Goal: Information Seeking & Learning: Check status

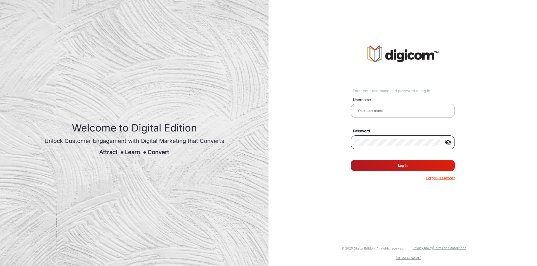
type input "Saravanakumar"
click at [376, 193] on div "Enter your username and password to log in Username Saravanakumar Password visi…" at bounding box center [402, 113] width 277 height 226
click at [451, 141] on mat-icon "visibility_off" at bounding box center [447, 142] width 13 height 7
click at [449, 142] on mat-icon "visibility" at bounding box center [447, 142] width 13 height 7
click at [413, 168] on button "Log In" at bounding box center [402, 165] width 104 height 11
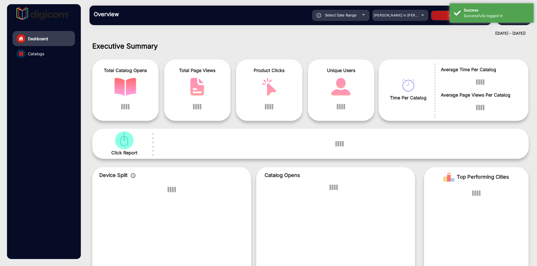
scroll to position [4, 0]
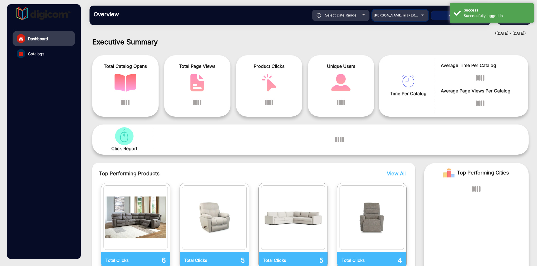
click at [395, 16] on span "Adams in Justin Furniture" at bounding box center [404, 15] width 62 height 4
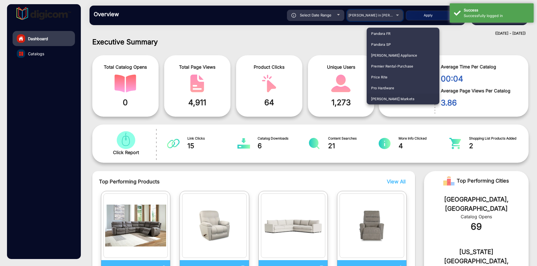
scroll to position [1179, 0]
click at [396, 88] on span "Redner's Markets" at bounding box center [392, 88] width 43 height 11
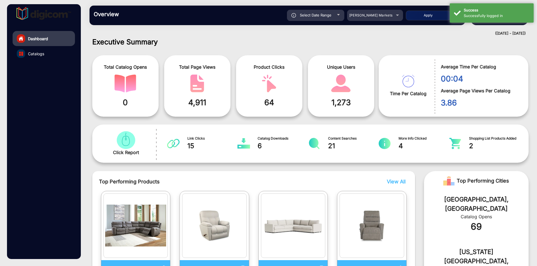
click at [424, 18] on button "Apply" at bounding box center [427, 16] width 45 height 10
type input "9/15/2025"
type input "9/21/2025"
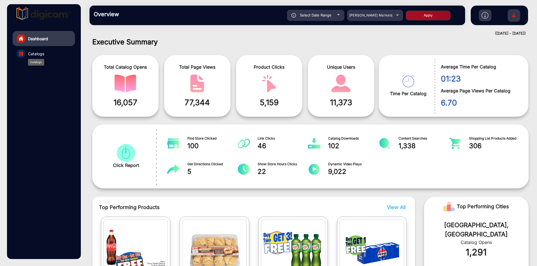
click at [36, 53] on span "Catalogs" at bounding box center [36, 54] width 16 height 6
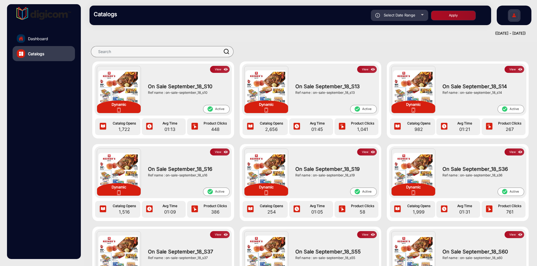
click at [222, 69] on img at bounding box center [225, 70] width 6 height 6
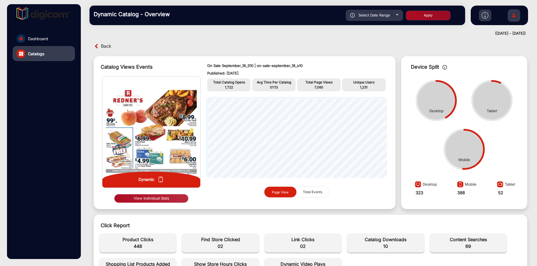
click at [165, 198] on button "View Individual Stats" at bounding box center [151, 198] width 74 height 8
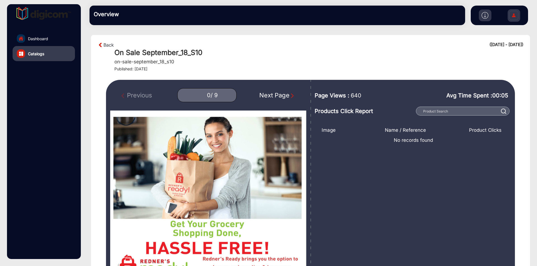
click at [279, 95] on div "Next Page" at bounding box center [277, 95] width 36 height 9
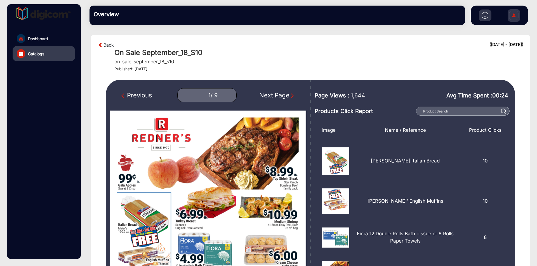
click at [144, 94] on div "Previous" at bounding box center [136, 95] width 31 height 9
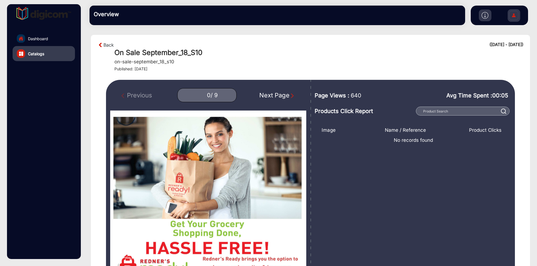
click at [265, 96] on div "Next Page" at bounding box center [277, 95] width 36 height 9
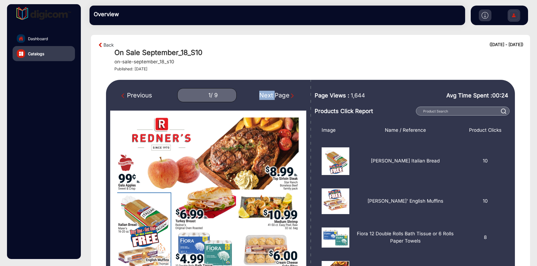
click at [265, 96] on div "Next Page" at bounding box center [277, 95] width 36 height 9
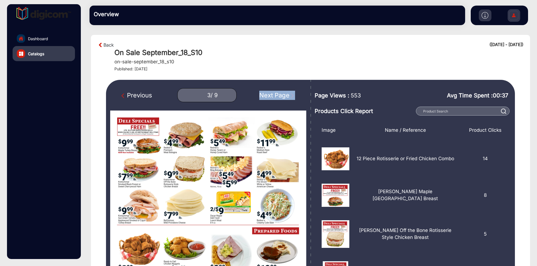
click at [265, 96] on div "Next Page" at bounding box center [277, 95] width 36 height 9
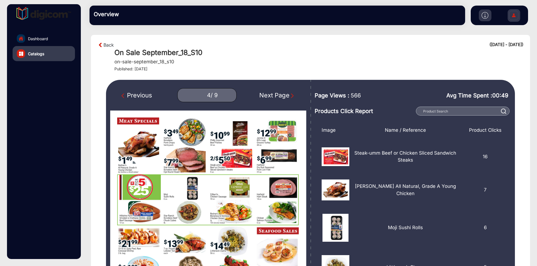
click at [146, 94] on div "Previous" at bounding box center [136, 95] width 31 height 9
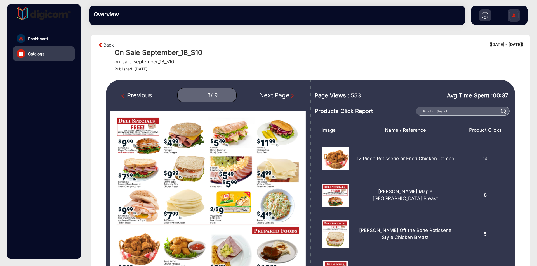
click at [146, 94] on div "Previous" at bounding box center [136, 95] width 31 height 9
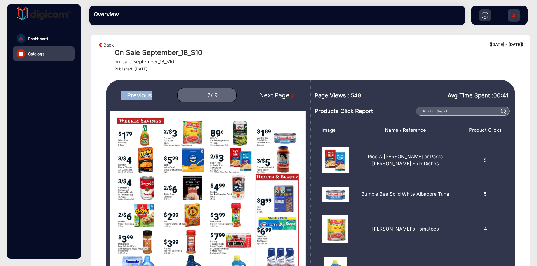
click at [146, 94] on div "Previous" at bounding box center [136, 95] width 31 height 9
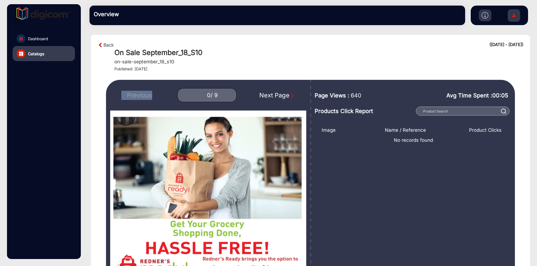
click at [146, 94] on div "Previous 0 / 9 Next Page" at bounding box center [208, 95] width 196 height 14
click at [276, 96] on div "Next Page" at bounding box center [277, 95] width 36 height 9
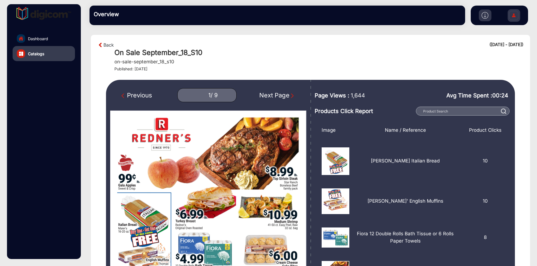
click at [276, 96] on div "Next Page" at bounding box center [277, 95] width 36 height 9
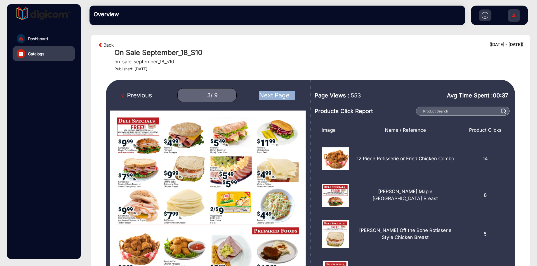
click at [276, 96] on div "Next Page" at bounding box center [277, 95] width 36 height 9
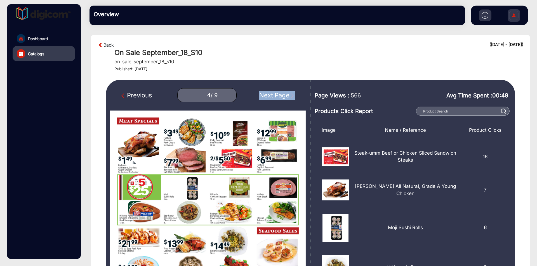
click at [276, 96] on div "Next Page" at bounding box center [277, 95] width 36 height 9
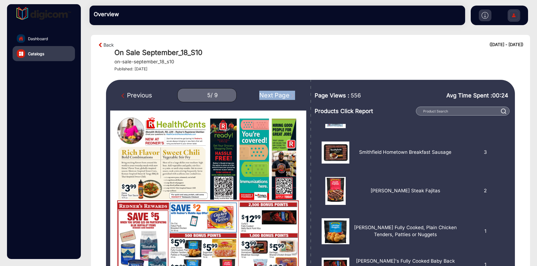
click at [272, 97] on div "Next Page" at bounding box center [277, 95] width 36 height 9
click at [272, 97] on div "Previous 5 / 9 Next Page" at bounding box center [208, 95] width 196 height 14
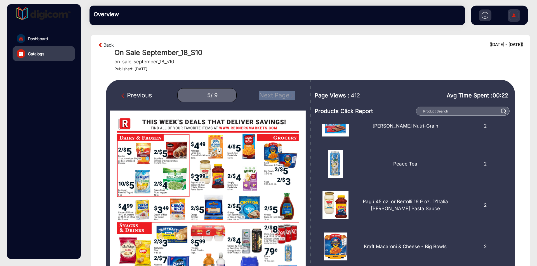
type input "9"
click at [272, 97] on div "Previous 9 / 9 Next Page" at bounding box center [208, 95] width 196 height 14
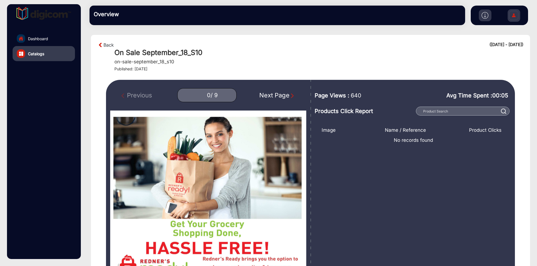
click at [284, 95] on div "Next Page" at bounding box center [277, 95] width 36 height 9
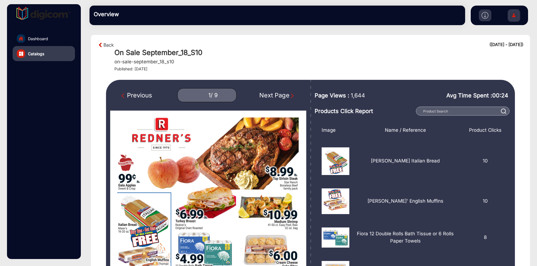
click at [284, 95] on div "Next Page" at bounding box center [277, 95] width 36 height 9
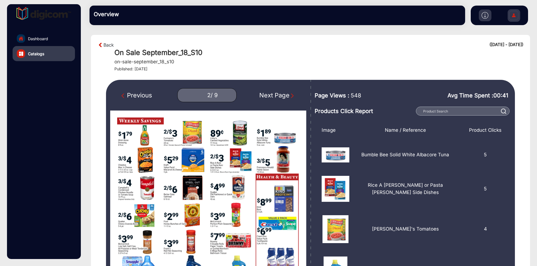
click at [284, 95] on div "Next Page" at bounding box center [277, 95] width 36 height 9
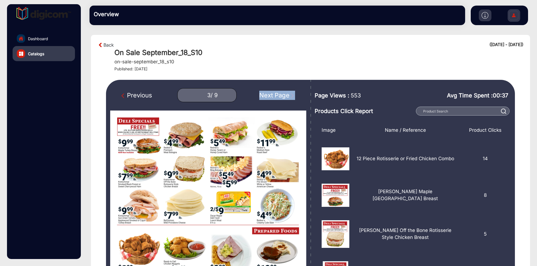
click at [284, 95] on div "Next Page" at bounding box center [277, 95] width 36 height 9
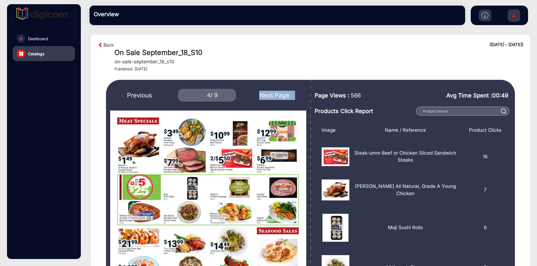
click at [284, 95] on div "Next Page" at bounding box center [277, 95] width 36 height 9
type input "5"
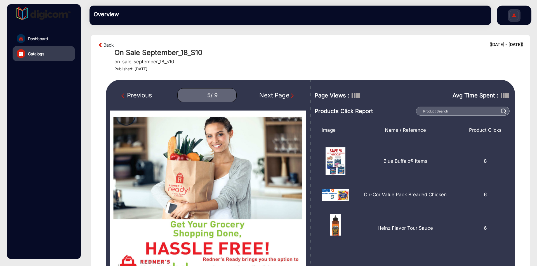
type input "0"
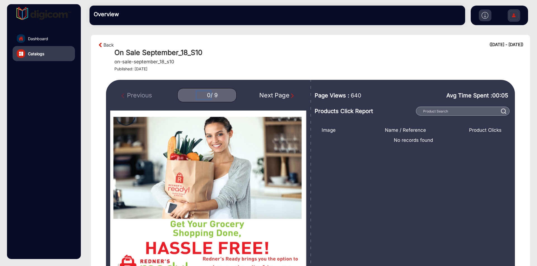
click at [208, 95] on input "0" at bounding box center [203, 95] width 14 height 8
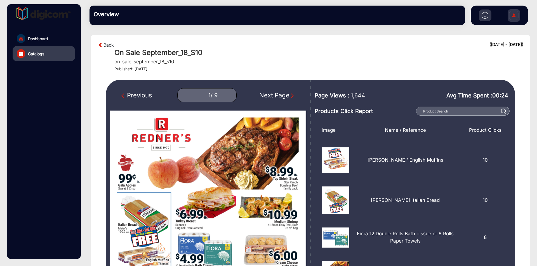
click at [267, 92] on div "Next Page" at bounding box center [277, 95] width 36 height 9
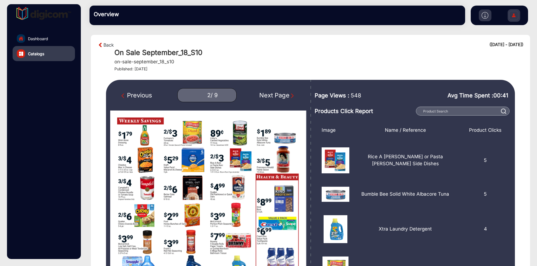
click at [268, 95] on div "Next Page" at bounding box center [277, 95] width 36 height 9
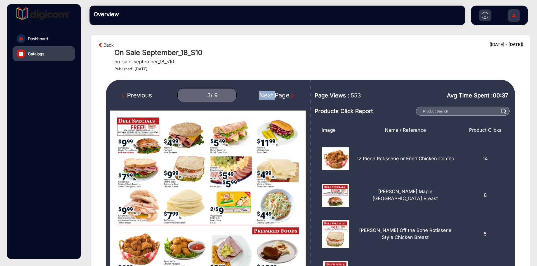
click at [268, 95] on div "Next Page" at bounding box center [277, 95] width 36 height 9
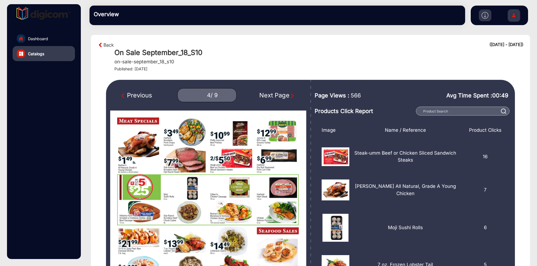
click at [136, 92] on div "Previous" at bounding box center [136, 95] width 31 height 9
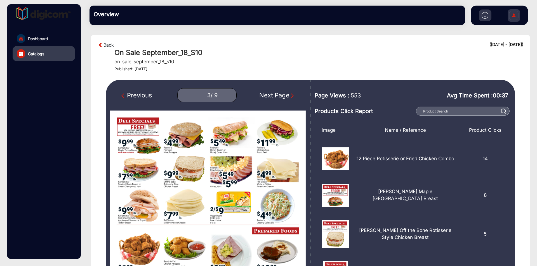
click at [136, 92] on div "Previous" at bounding box center [136, 95] width 31 height 9
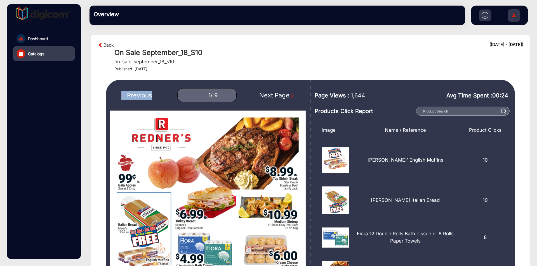
click at [136, 92] on div "Previous" at bounding box center [136, 95] width 31 height 9
click at [136, 92] on div "Previous 1 / 9 Next Page" at bounding box center [208, 95] width 196 height 14
type input "0"
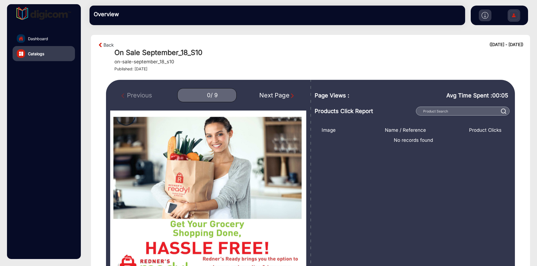
click at [271, 97] on div "Next Page" at bounding box center [277, 95] width 36 height 9
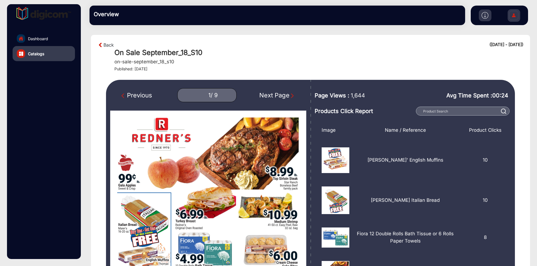
click at [150, 95] on div "Previous" at bounding box center [136, 95] width 31 height 9
type input "0"
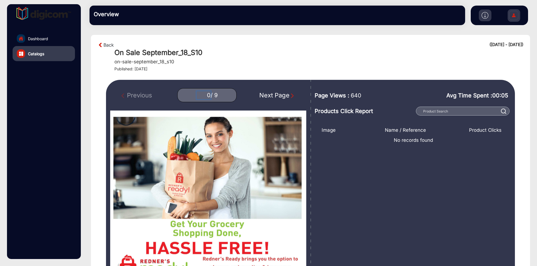
click at [207, 96] on input "0" at bounding box center [203, 95] width 14 height 8
type input "1"
click at [205, 94] on input "0" at bounding box center [203, 95] width 14 height 8
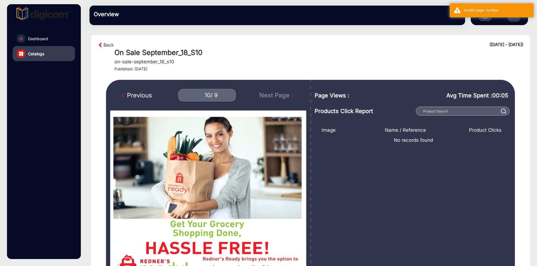
type input "1"
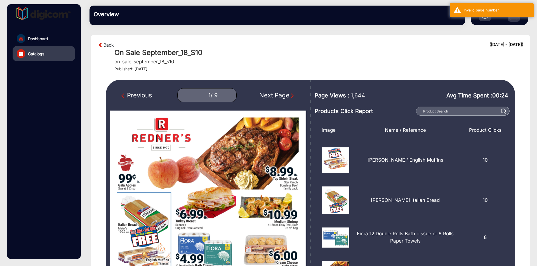
click at [286, 96] on div "Next Page" at bounding box center [277, 95] width 36 height 9
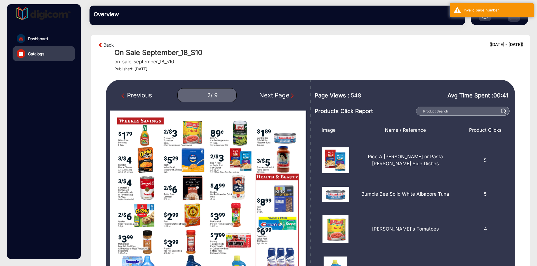
click at [286, 96] on div "Next Page" at bounding box center [277, 95] width 36 height 9
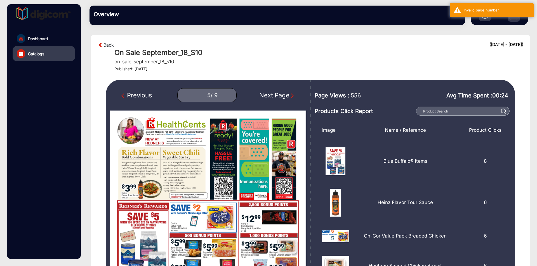
click at [137, 95] on div "Previous" at bounding box center [136, 95] width 31 height 9
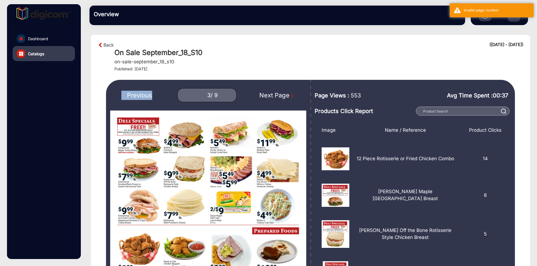
click at [137, 95] on div "Previous" at bounding box center [136, 95] width 31 height 9
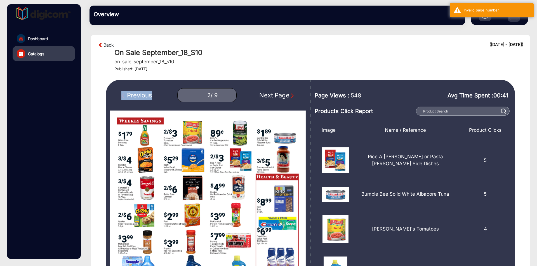
click at [137, 95] on div "Previous" at bounding box center [136, 95] width 31 height 9
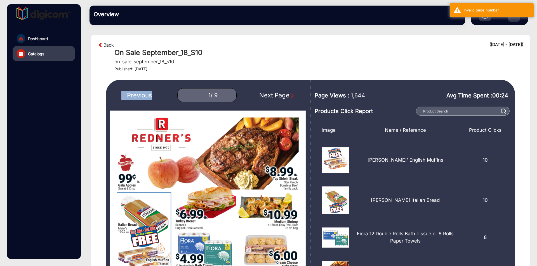
click at [137, 95] on div "Previous" at bounding box center [136, 95] width 31 height 9
type input "0"
click at [137, 95] on div "Previous 0 / 9 Next Page" at bounding box center [208, 95] width 196 height 14
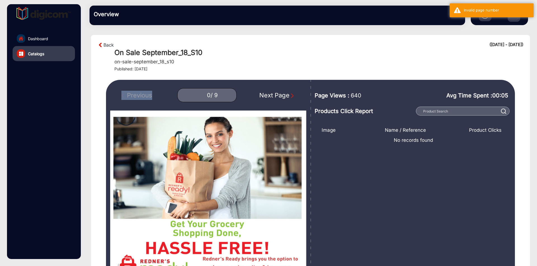
click at [137, 95] on div "Previous 0 / 9 Next Page" at bounding box center [208, 95] width 196 height 14
click at [109, 44] on link "Back" at bounding box center [108, 45] width 10 height 7
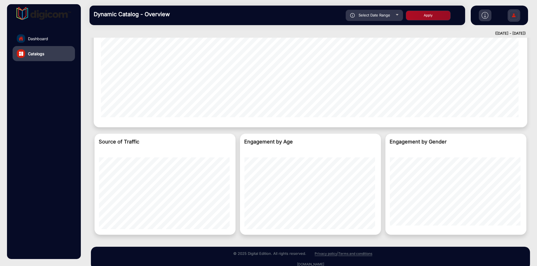
scroll to position [422, 0]
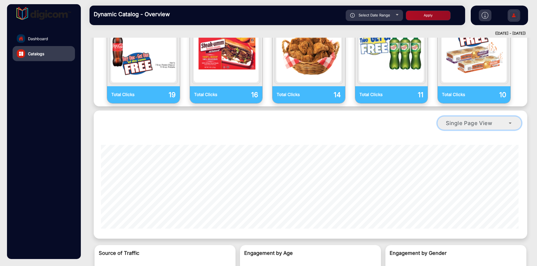
click at [478, 120] on span "Single Page View" at bounding box center [468, 123] width 47 height 7
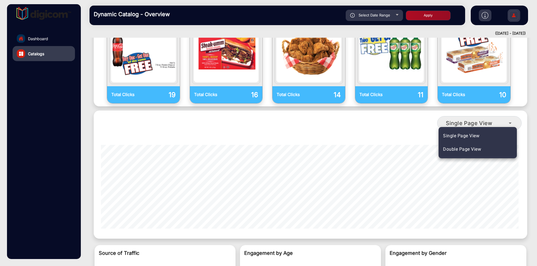
click at [468, 147] on span "Double Page View" at bounding box center [462, 149] width 38 height 7
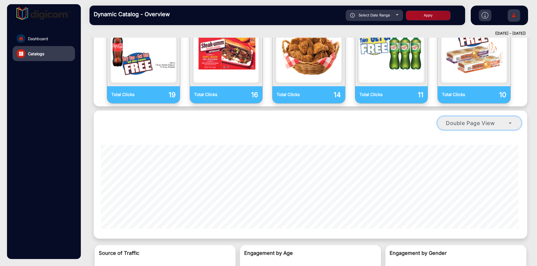
click at [485, 120] on span "Double Page View" at bounding box center [469, 123] width 49 height 7
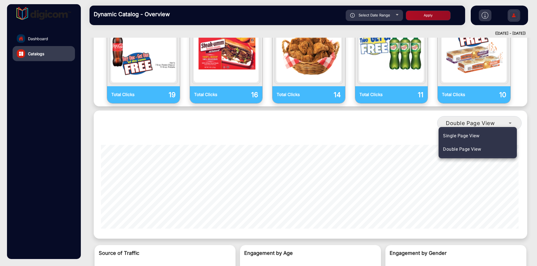
click at [476, 131] on mat-option "Single Page View" at bounding box center [477, 135] width 78 height 13
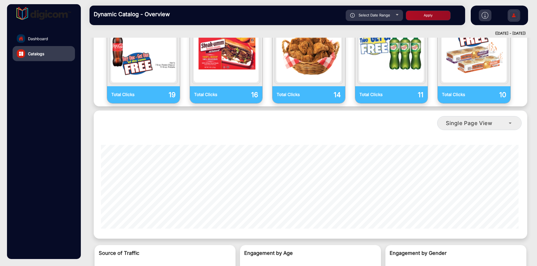
scroll to position [198, 0]
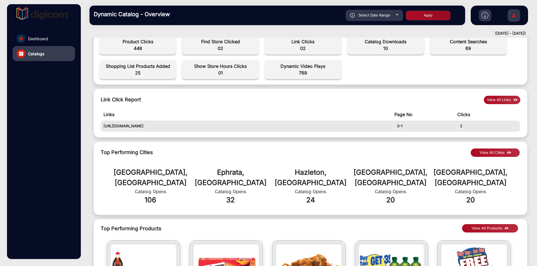
click at [494, 101] on button "View All Links" at bounding box center [501, 100] width 36 height 8
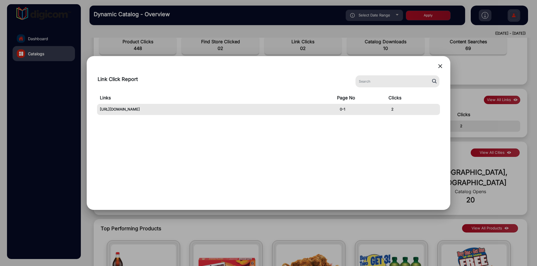
click at [438, 65] on mat-icon "close" at bounding box center [439, 66] width 7 height 7
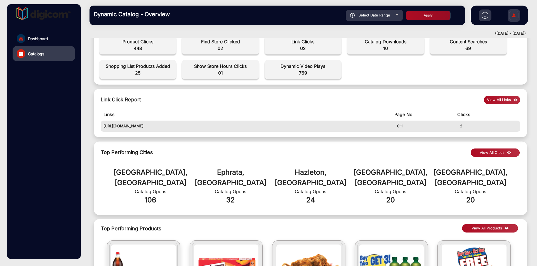
click at [503, 156] on button "View All Cities" at bounding box center [494, 153] width 49 height 8
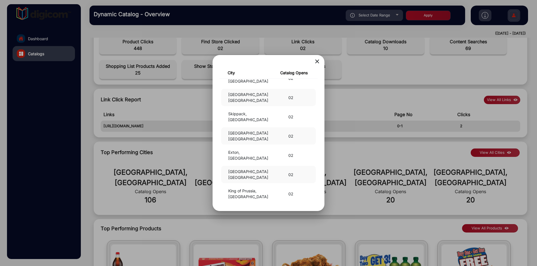
scroll to position [2387, 0]
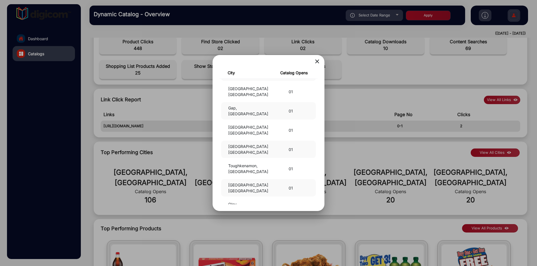
click at [317, 60] on mat-icon "close" at bounding box center [317, 61] width 7 height 7
